Goal: Task Accomplishment & Management: Manage account settings

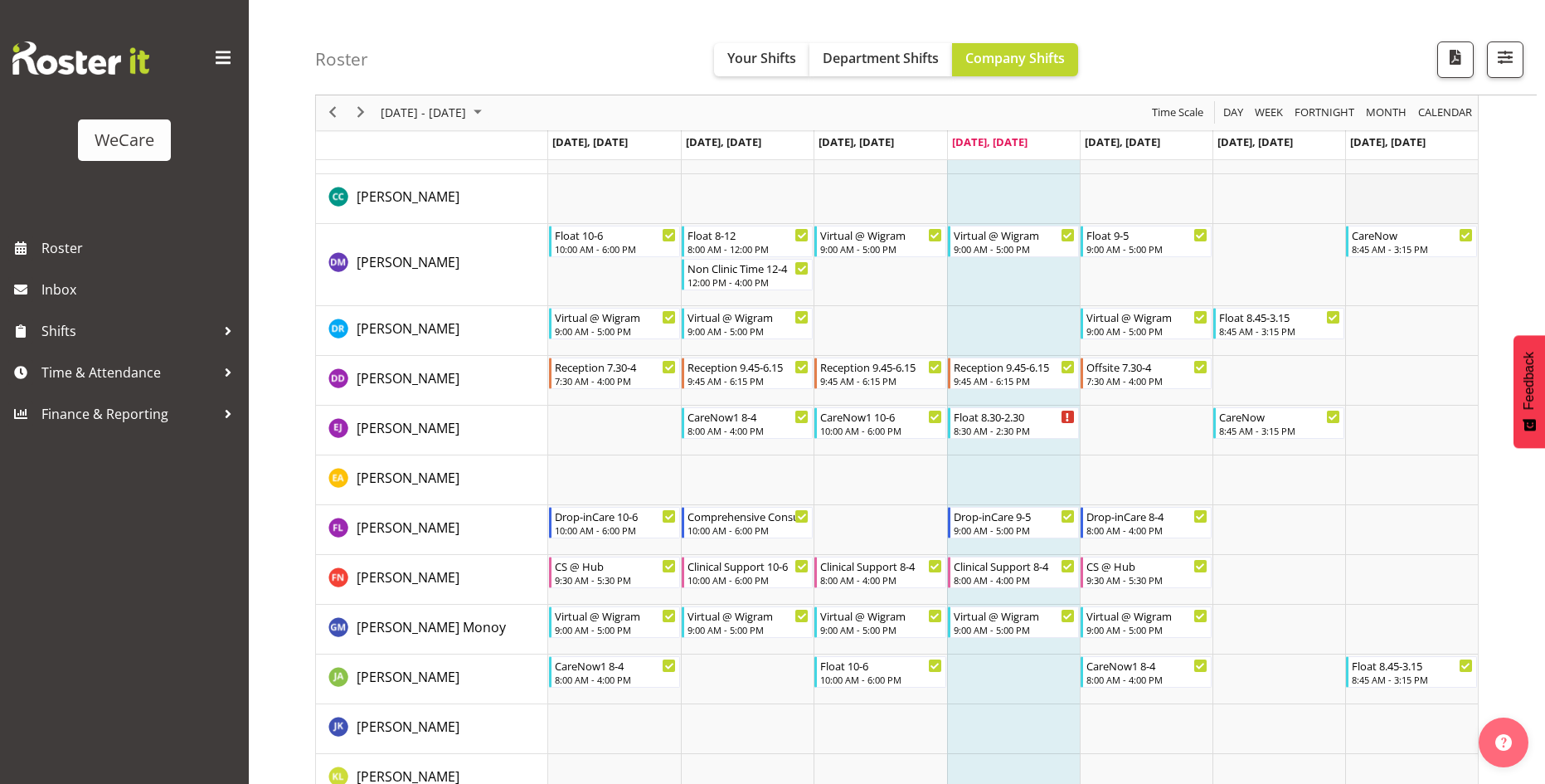
scroll to position [609, 0]
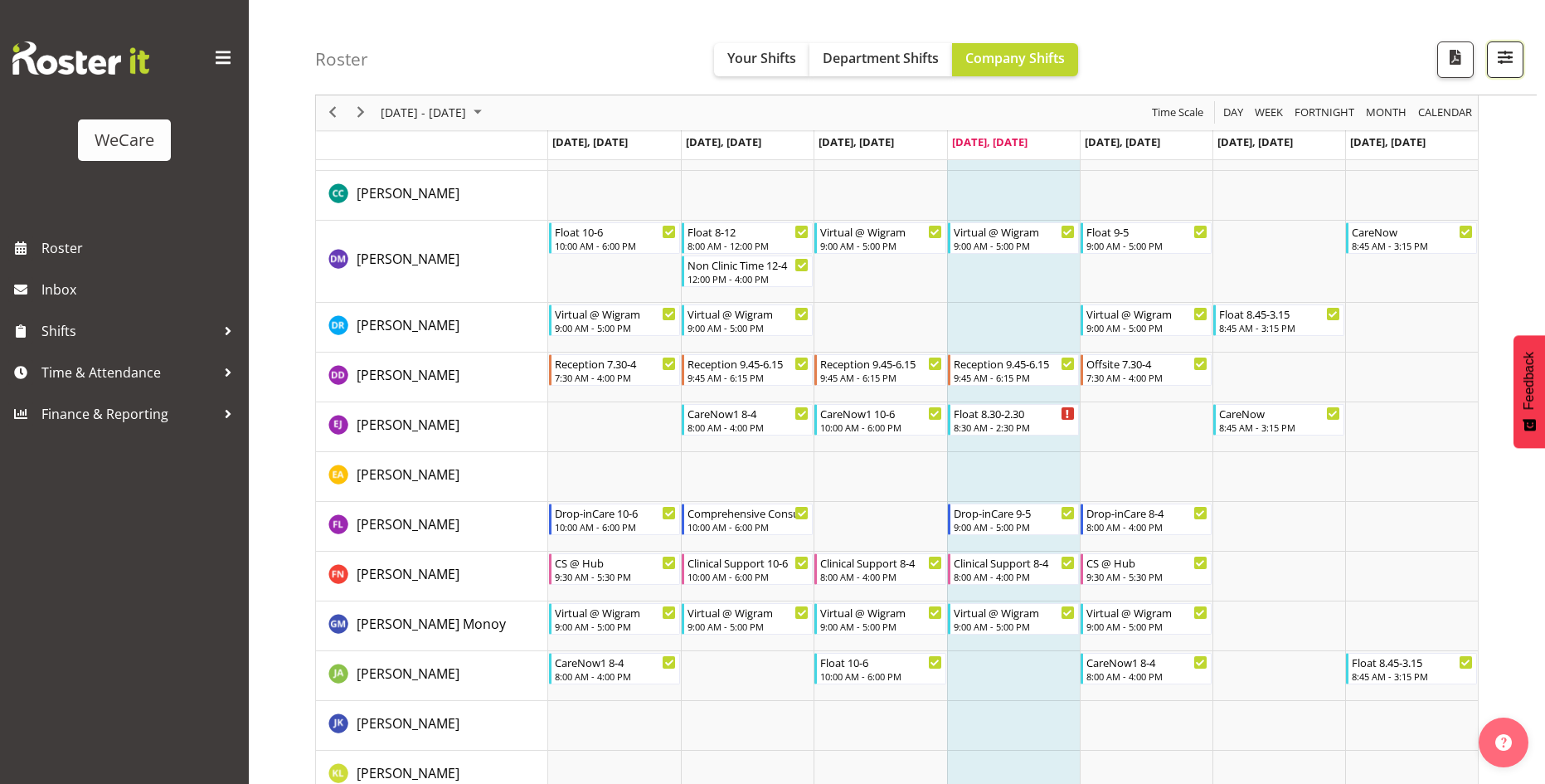
click at [1505, 50] on span "button" at bounding box center [1505, 57] width 21 height 21
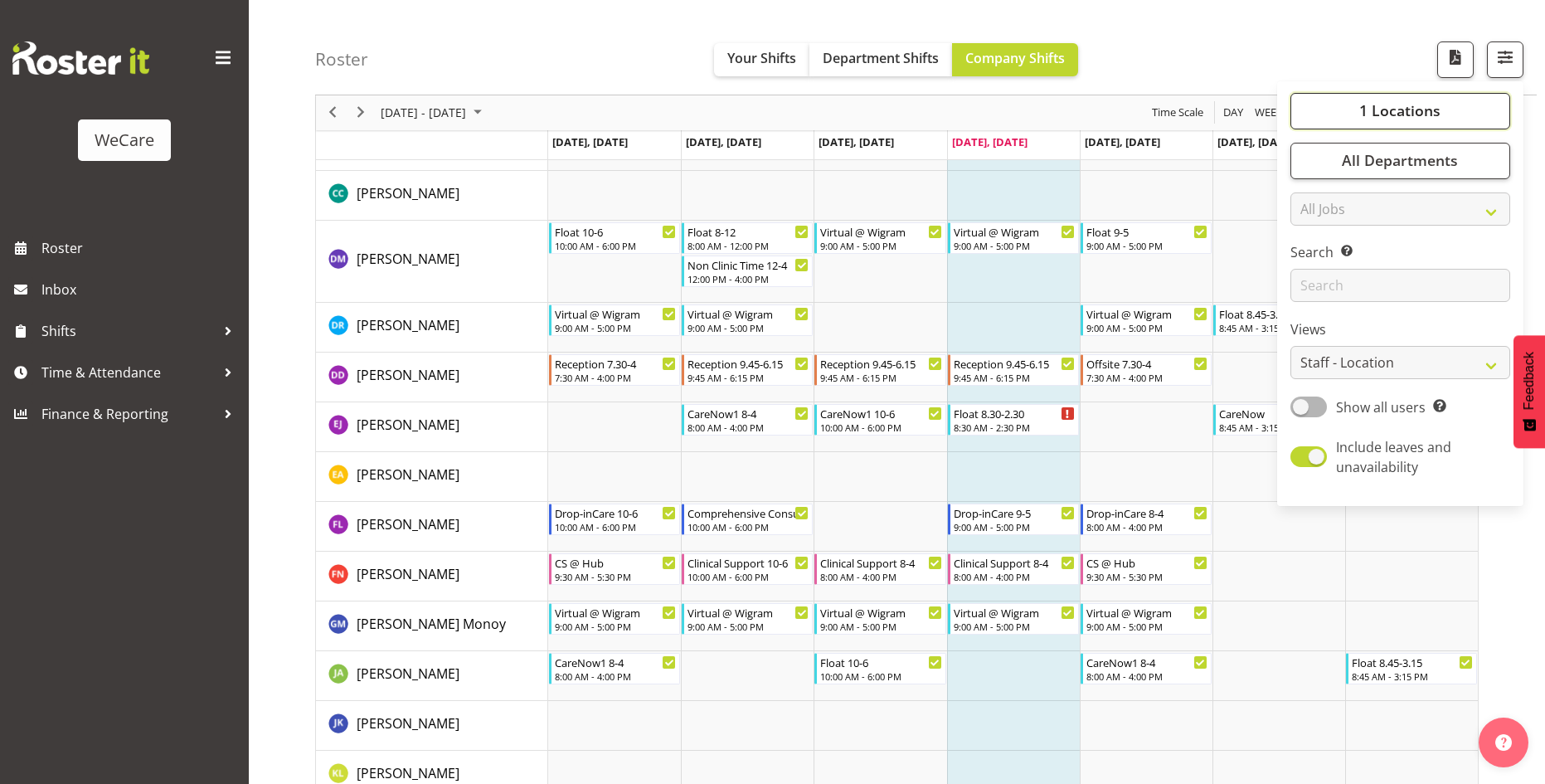
click at [1468, 103] on button "1 Locations" at bounding box center [1400, 111] width 219 height 36
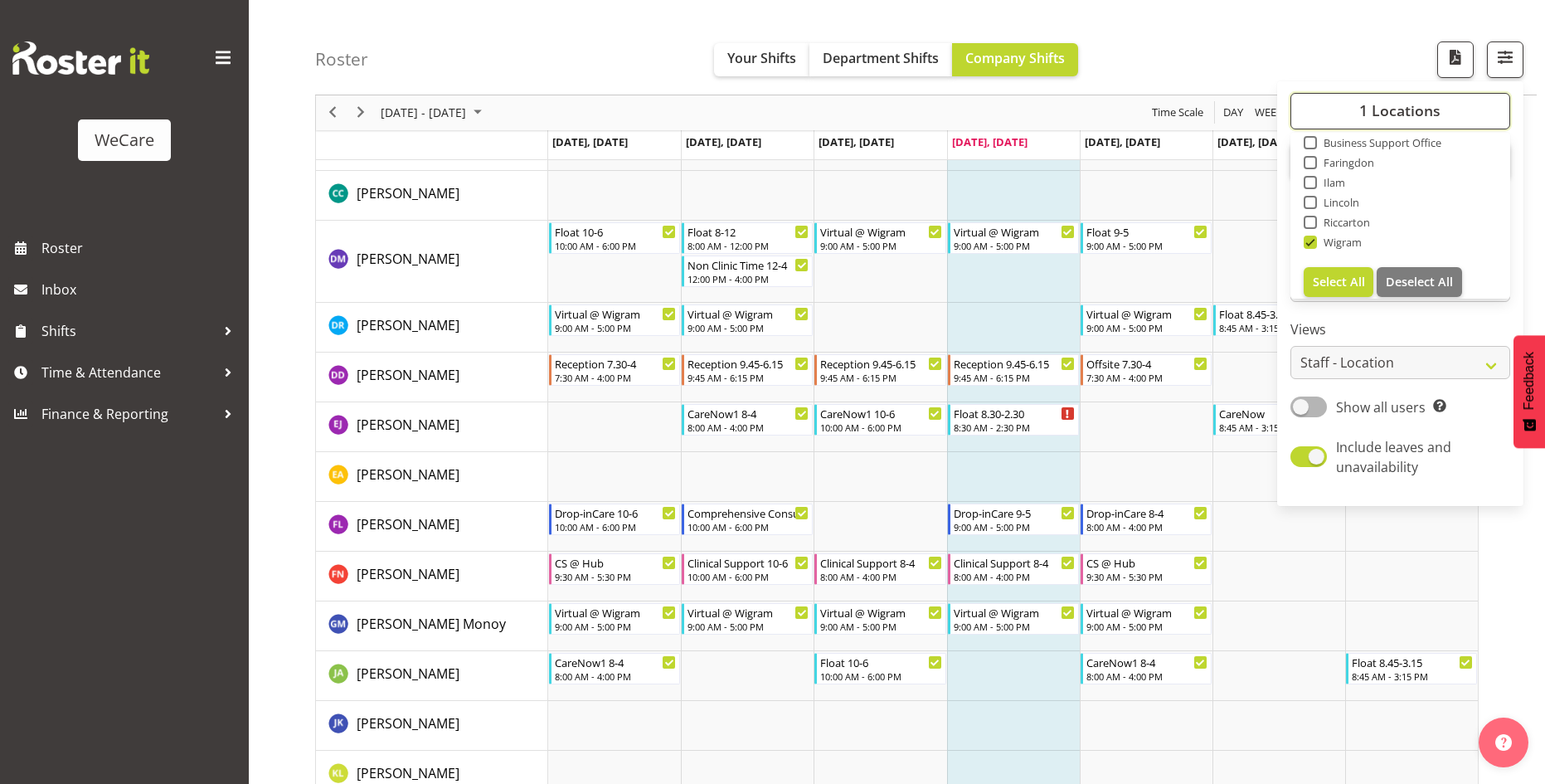
scroll to position [60, 0]
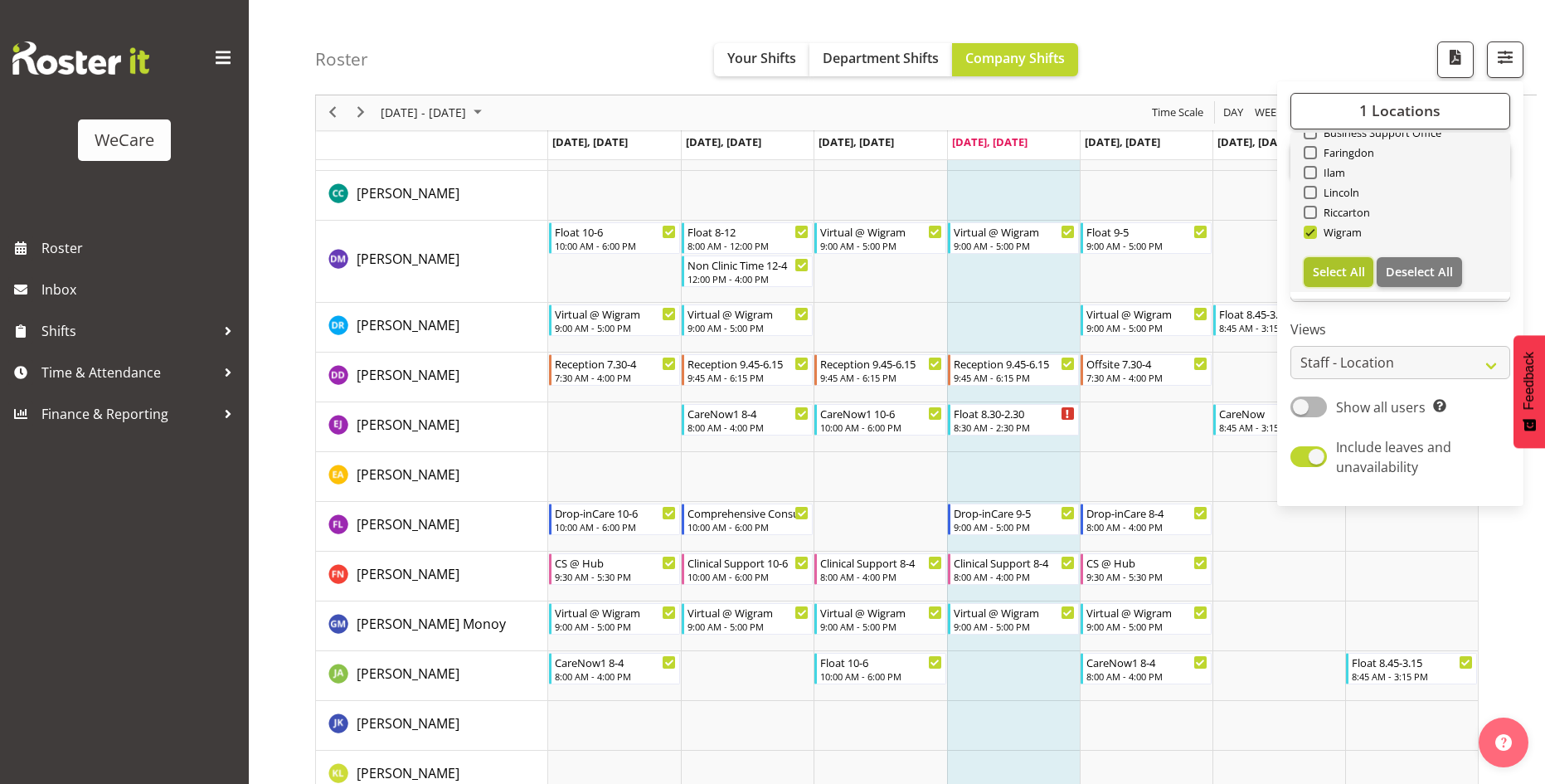
click at [1364, 270] on span "Select All" at bounding box center [1340, 272] width 52 height 16
checkbox input "true"
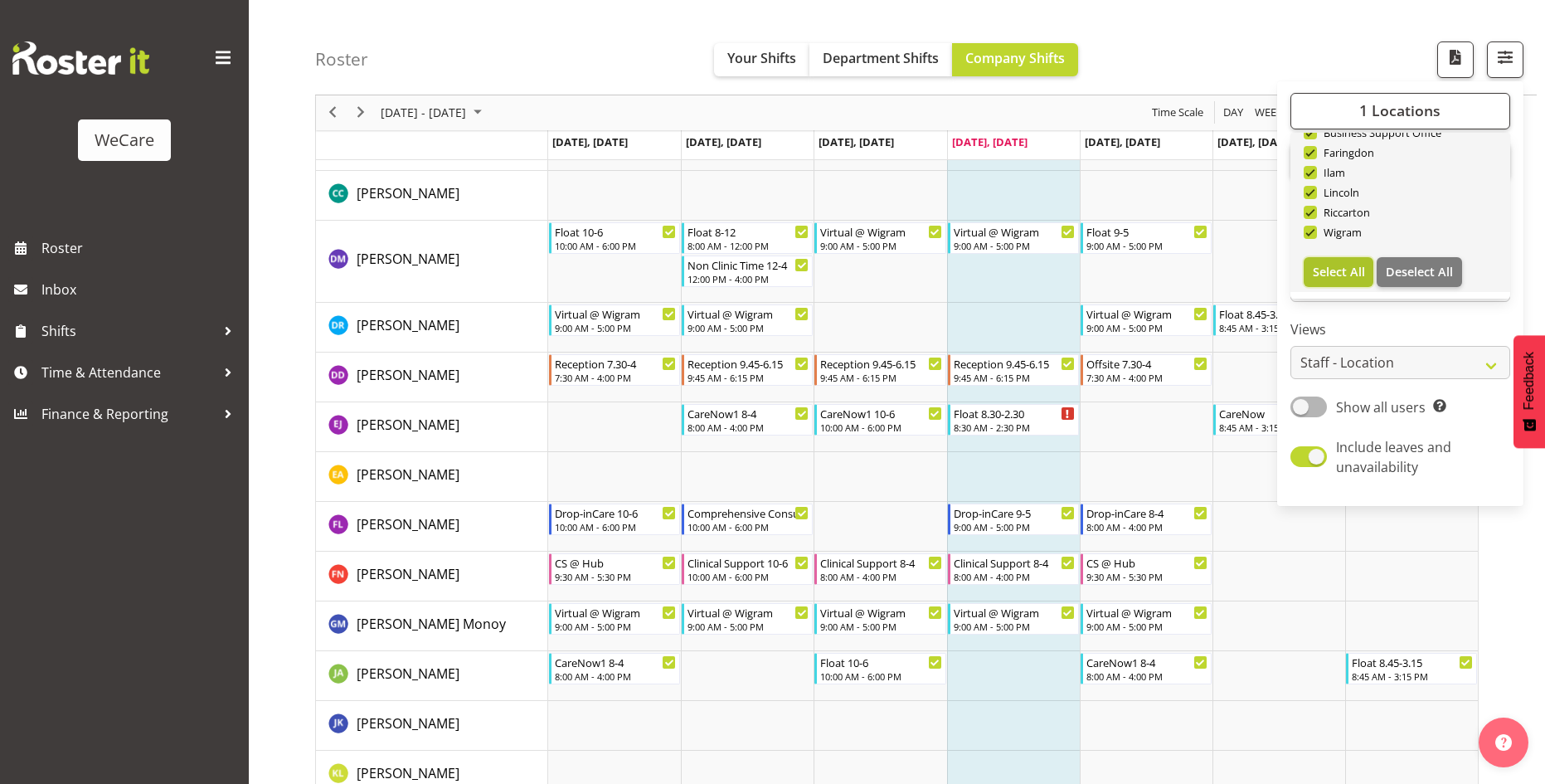
checkbox input "true"
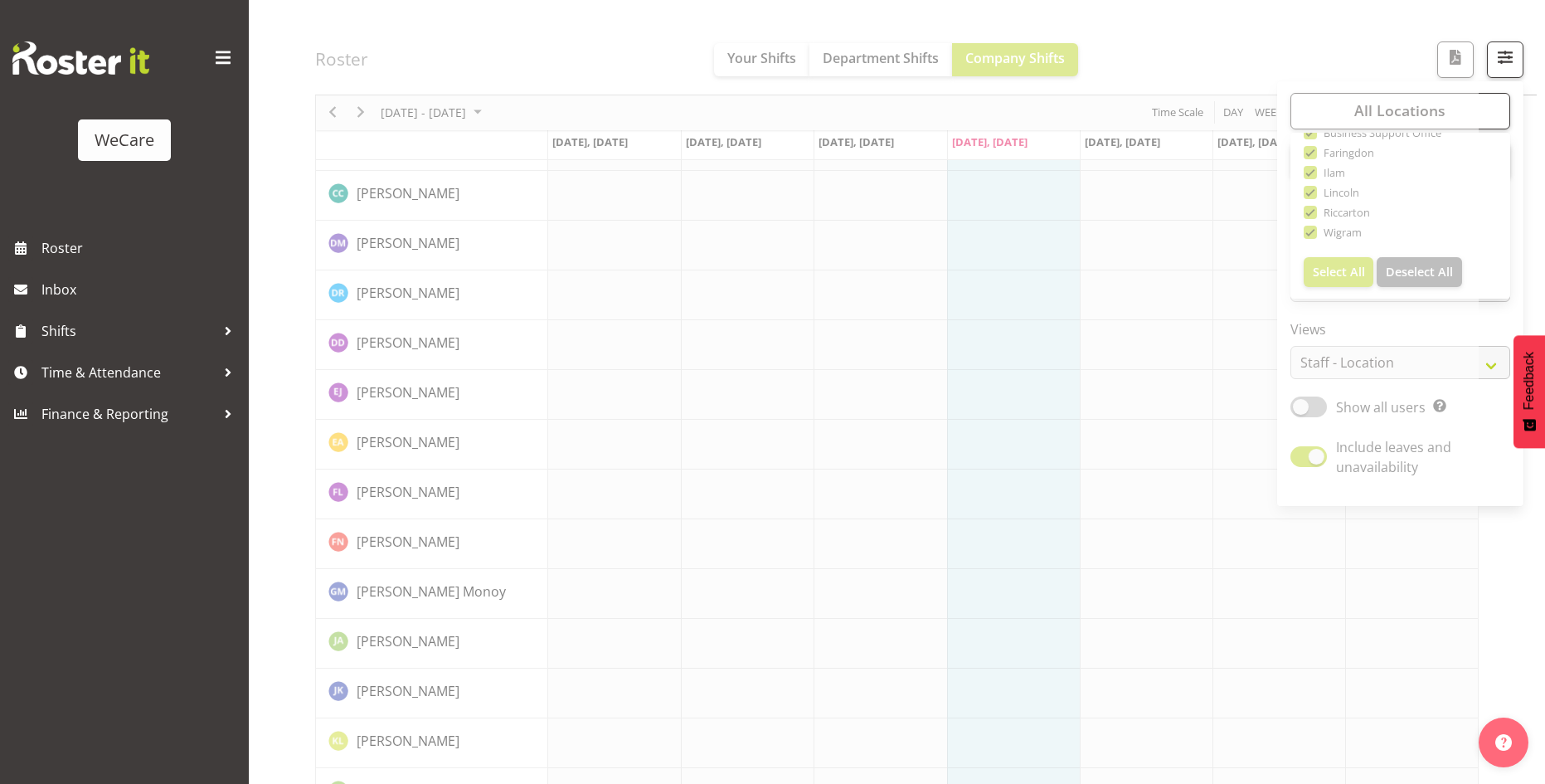
drag, startPoint x: 1389, startPoint y: 7, endPoint x: 1545, endPoint y: 40, distance: 159.5
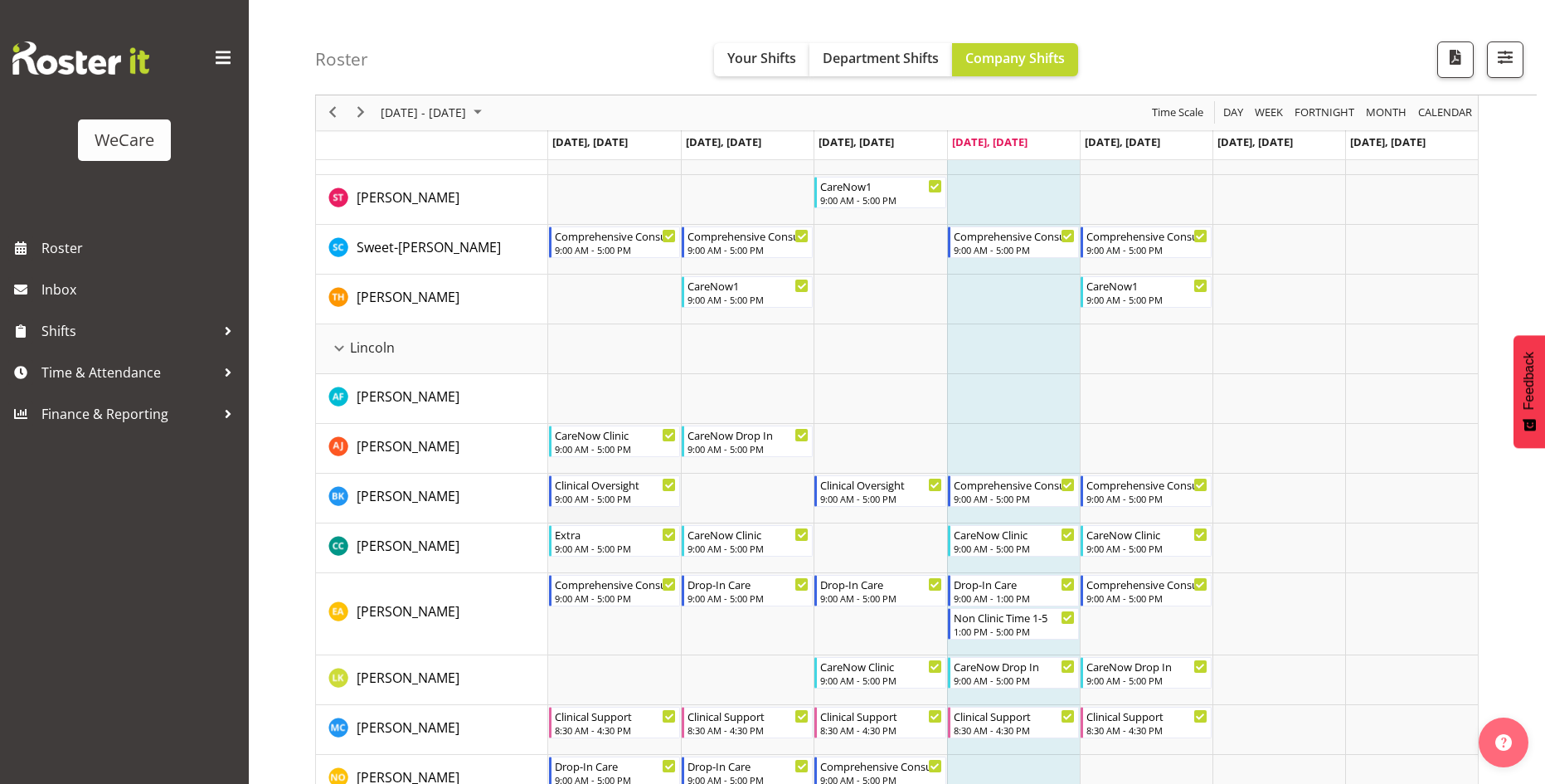
scroll to position [2820, 0]
